Goal: Book appointment/travel/reservation

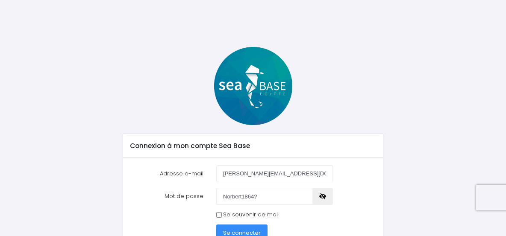
scroll to position [59, 0]
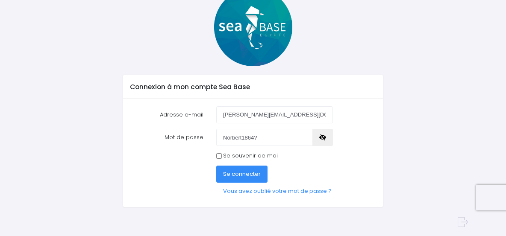
click at [219, 158] on input "Se souvenir de moi" at bounding box center [219, 156] width 6 height 6
checkbox input "true"
click at [246, 176] on span "Se connecter" at bounding box center [242, 174] width 38 height 8
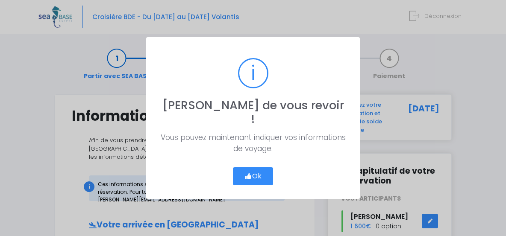
click at [255, 173] on button "Ok" at bounding box center [253, 176] width 40 height 18
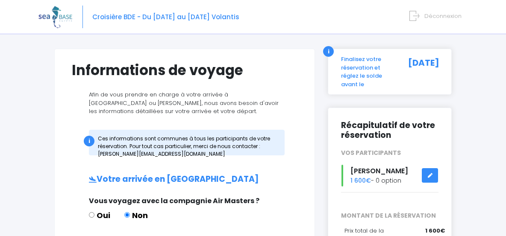
scroll to position [183, 0]
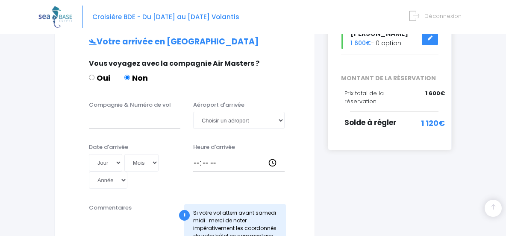
click at [143, 105] on label "Compagnie & Numéro de vol" at bounding box center [130, 105] width 82 height 9
click at [143, 112] on input "Compagnie & Numéro de vol" at bounding box center [134, 120] width 91 height 17
click at [127, 119] on input "Compagnie & Numéro de vol" at bounding box center [134, 120] width 91 height 17
type input "E"
click at [140, 120] on input "easyjet" at bounding box center [134, 120] width 91 height 17
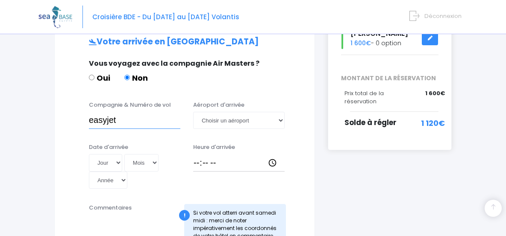
click at [144, 123] on input "easyjet" at bounding box center [134, 120] width 91 height 17
type input "easyjet EJU4495"
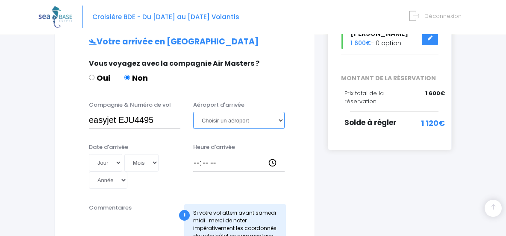
click at [278, 120] on select "Choisir un aéroport Hurghada Marsa Alam" at bounding box center [238, 120] width 91 height 17
select select "Hurghada"
click option "Hurghada" at bounding box center [0, 0] width 0 height 0
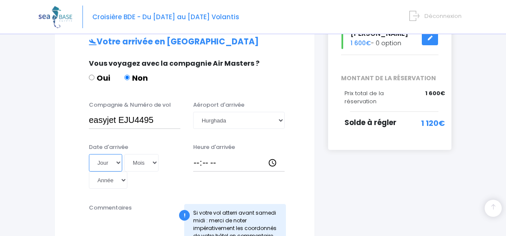
click at [89, 154] on select "Jour 01 02 03 04 05 06 07 08 09 10 11 12 13 14 15 16 17 18 19 20 21 22 23 24 25…" at bounding box center [105, 162] width 33 height 17
select select "01"
click option "01" at bounding box center [0, 0] width 0 height 0
click at [124, 154] on select "Mois 01 02 03 04 05 06 07 08 09 10 11 12" at bounding box center [141, 162] width 34 height 17
select select "11"
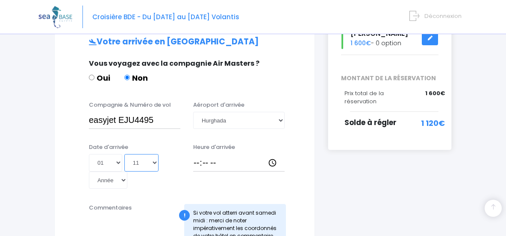
click option "11" at bounding box center [0, 0] width 0 height 0
click at [205, 168] on input "Heure d'arrivée" at bounding box center [238, 162] width 91 height 17
click at [196, 163] on input "Heure d'arrivée" at bounding box center [238, 162] width 91 height 17
type input "21:30"
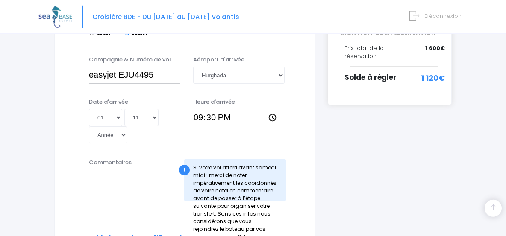
scroll to position [229, 0]
select select "2025"
click option "2025" at bounding box center [0, 0] width 0 height 0
type input "2025-11-01"
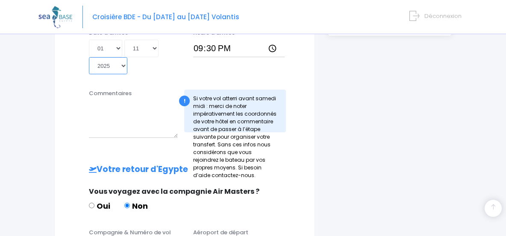
scroll to position [275, 0]
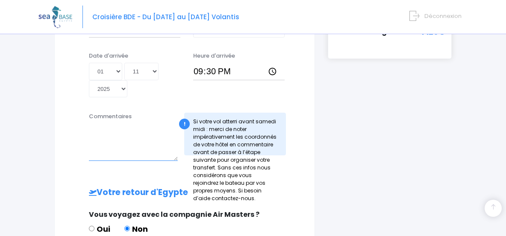
click at [149, 128] on textarea "Commentaires" at bounding box center [133, 142] width 89 height 38
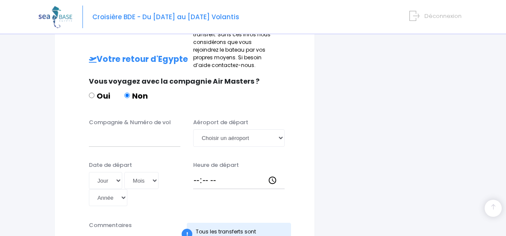
scroll to position [412, 0]
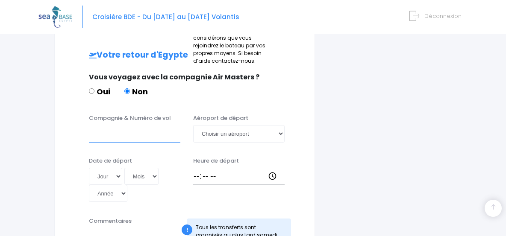
click at [115, 131] on input "Compagnie & Numéro de vol" at bounding box center [134, 133] width 91 height 17
type input "E"
type input "easyjet"
click at [193, 125] on select "Choisir un aéroport Hurghada Marsa Alam" at bounding box center [238, 133] width 91 height 17
select select "Hurghada"
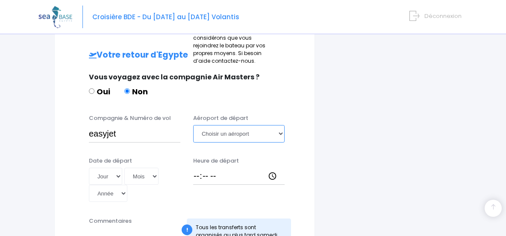
click option "Hurghada" at bounding box center [0, 0] width 0 height 0
click at [127, 149] on div "Compagnie & Numéro de vol easyjet Aéroport de départ Choisir un aéroport Hurgha…" at bounding box center [184, 161] width 225 height 94
click at [89, 168] on select "Jour 01 02 03 04 05 06 07 08 09 10 11 12 13 14 15 16 17 18 19 20 21 22 23 24 25…" at bounding box center [105, 176] width 33 height 17
select select "08"
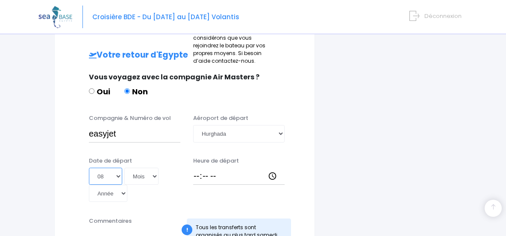
click option "08" at bounding box center [0, 0] width 0 height 0
click at [124, 168] on select "Mois 01 02 03 04 05 06 07 08 09 10 11 12" at bounding box center [141, 176] width 34 height 17
select select "11"
click option "11" at bounding box center [0, 0] width 0 height 0
click at [89, 185] on select "Année 2045 2044 2043 2042 2041 2040 2039 2038 2037 2036 2035 2034 2033 2032 203…" at bounding box center [108, 193] width 38 height 17
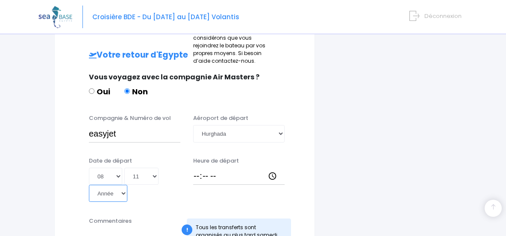
select select "2025"
click option "2025" at bounding box center [0, 0] width 0 height 0
type input "2025-11-08"
click at [193, 176] on input "Heure de départ" at bounding box center [238, 176] width 91 height 17
click at [196, 176] on input "Heure de départ" at bounding box center [238, 176] width 91 height 17
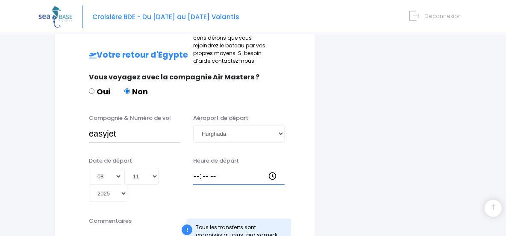
click at [199, 177] on input "Heure de départ" at bounding box center [238, 176] width 91 height 17
click at [210, 175] on input "Heure de départ" at bounding box center [238, 176] width 91 height 17
click at [198, 176] on input "Heure de départ" at bounding box center [238, 176] width 91 height 17
type input "22:30"
click at [264, 157] on div "Heure de départ 22:30" at bounding box center [239, 180] width 104 height 46
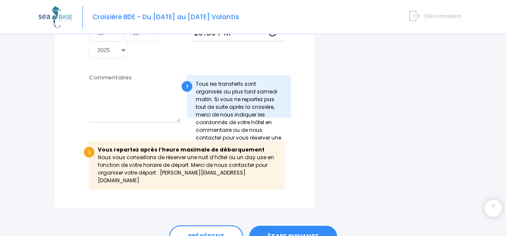
scroll to position [592, 0]
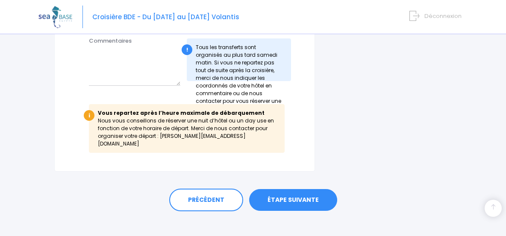
click at [307, 190] on link "ÉTAPE SUIVANTE" at bounding box center [293, 200] width 88 height 22
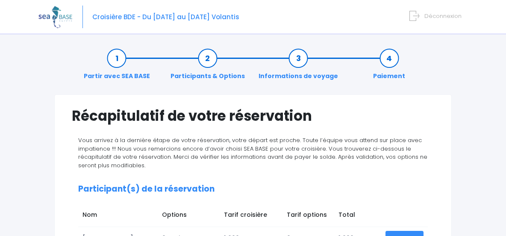
click at [115, 59] on link "Partir avec SEA BASE" at bounding box center [116, 67] width 75 height 27
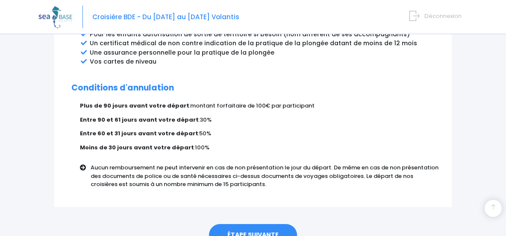
scroll to position [580, 0]
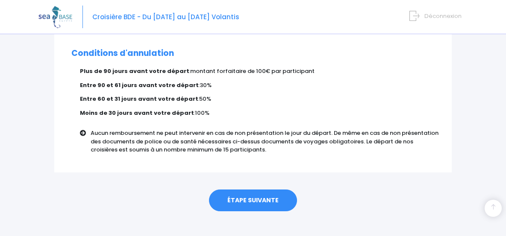
click at [233, 190] on link "ÉTAPE SUIVANTE" at bounding box center [253, 201] width 88 height 22
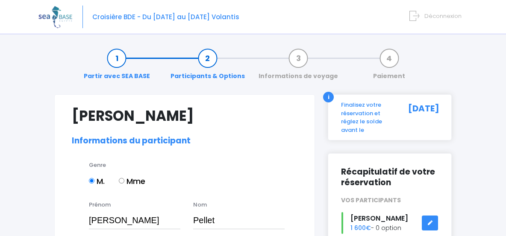
select select "N3"
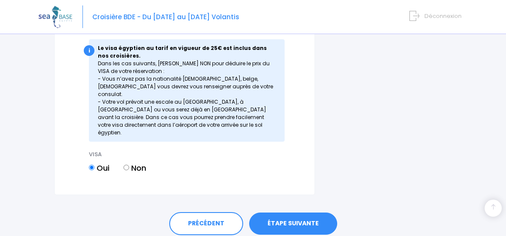
scroll to position [1249, 0]
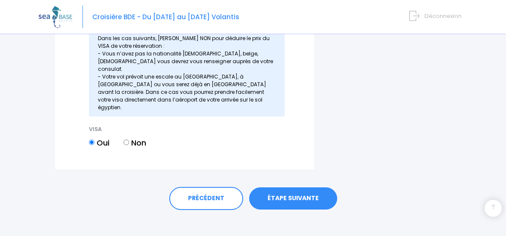
click at [299, 191] on link "ÉTAPE SUIVANTE" at bounding box center [293, 198] width 88 height 22
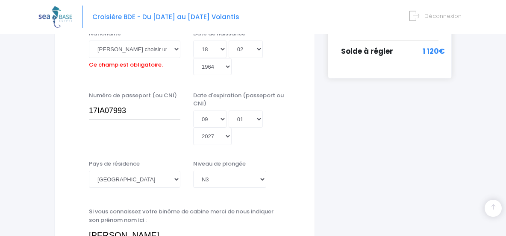
scroll to position [211, 0]
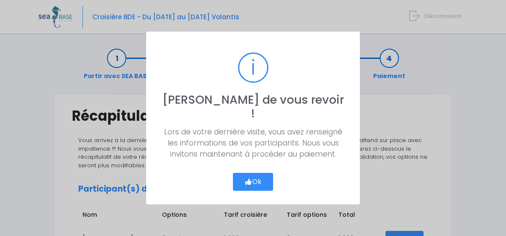
click at [262, 173] on button "Ok" at bounding box center [253, 182] width 40 height 18
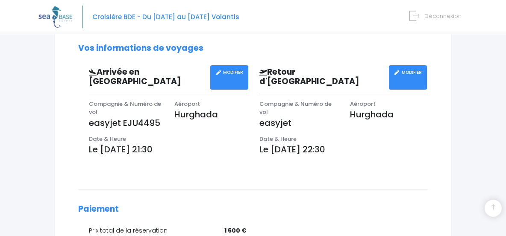
scroll to position [196, 0]
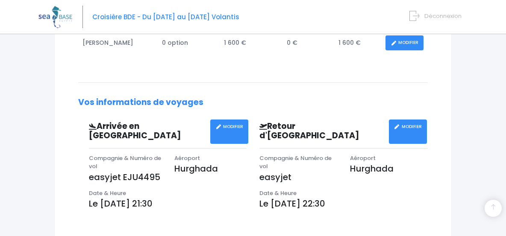
click at [298, 171] on p "easyjet" at bounding box center [298, 177] width 78 height 13
click at [165, 165] on div "Compagnie & Numéro de vol easyjet EJU4495" at bounding box center [124, 171] width 85 height 35
click at [410, 131] on link "MODIFIER" at bounding box center [408, 132] width 38 height 24
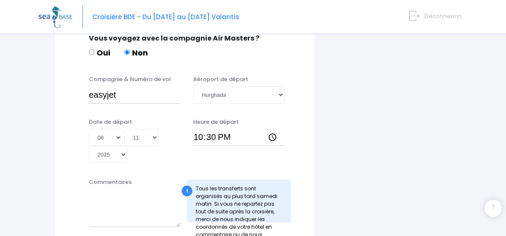
scroll to position [458, 0]
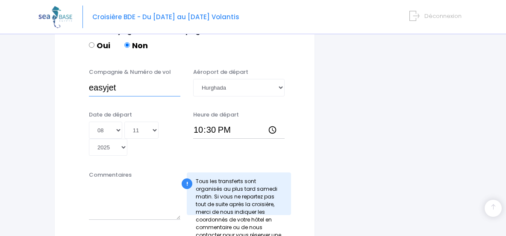
click at [142, 84] on input "easyjet" at bounding box center [134, 87] width 91 height 17
type input "easyjet EJU4496"
click at [124, 122] on select "Mois 01 02 03 04 05 06 07 08 09 10 11 12" at bounding box center [141, 130] width 34 height 17
click at [187, 105] on div "Compagnie & Numéro de vol easyjet EJU4496 Aéroport de départ Choisir un aéropor…" at bounding box center [184, 115] width 225 height 94
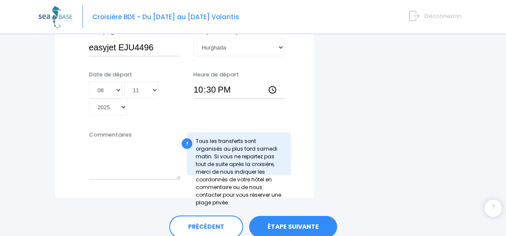
scroll to position [533, 0]
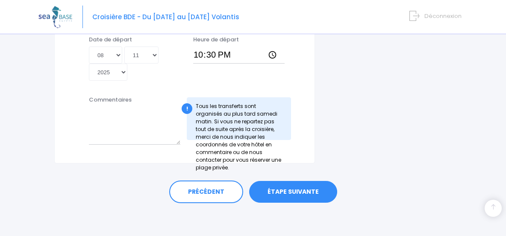
click at [298, 192] on link "ÉTAPE SUIVANTE" at bounding box center [293, 192] width 88 height 22
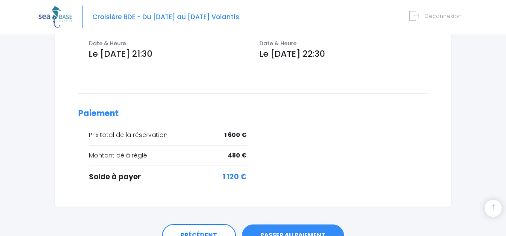
scroll to position [366, 0]
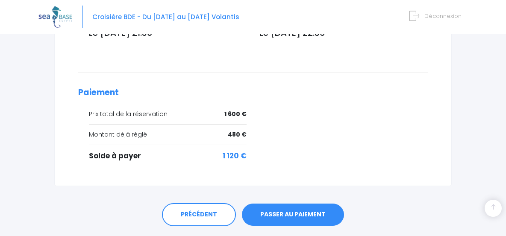
click at [290, 204] on link "PASSER AU PAIEMENT" at bounding box center [293, 215] width 102 height 22
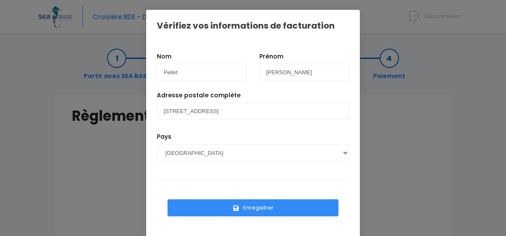
scroll to position [17, 0]
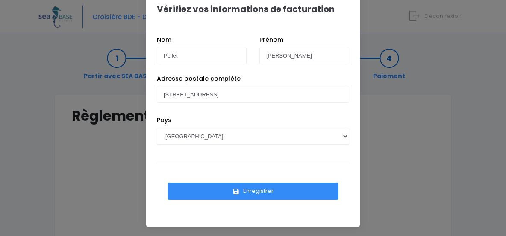
click at [261, 194] on button "Enregistrer" at bounding box center [252, 191] width 171 height 17
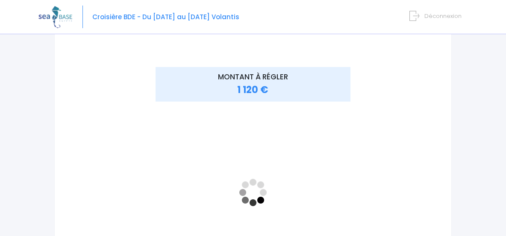
scroll to position [137, 0]
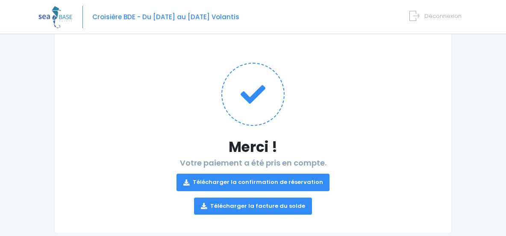
scroll to position [84, 0]
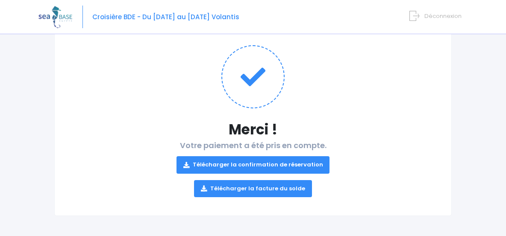
click at [258, 165] on link "Télécharger la confirmation de réservation" at bounding box center [252, 164] width 153 height 17
click at [234, 193] on link "Télécharger la facture du solde" at bounding box center [253, 188] width 118 height 17
